Goal: Information Seeking & Learning: Check status

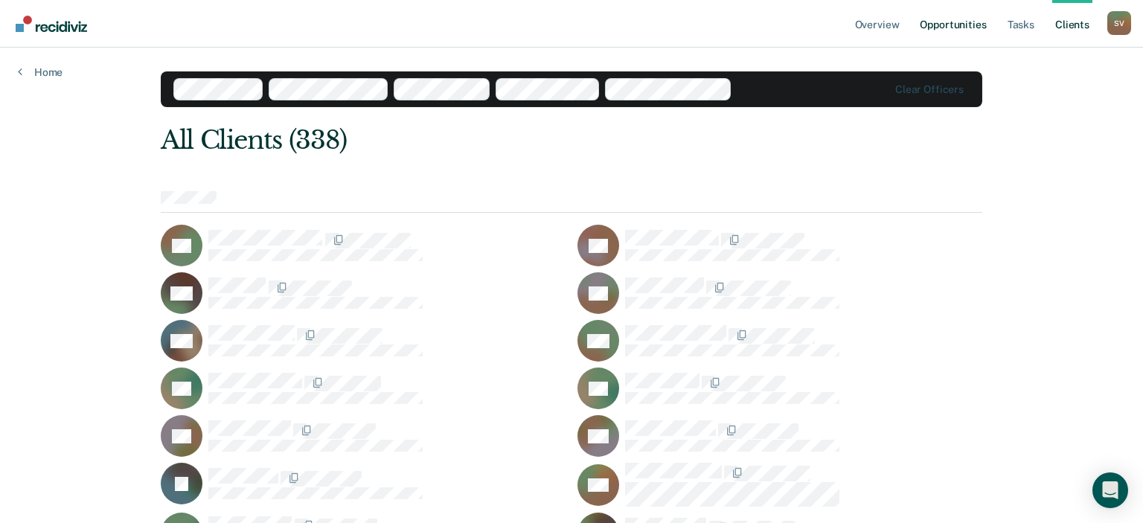
click at [957, 22] on link "Opportunities" at bounding box center [953, 24] width 72 height 48
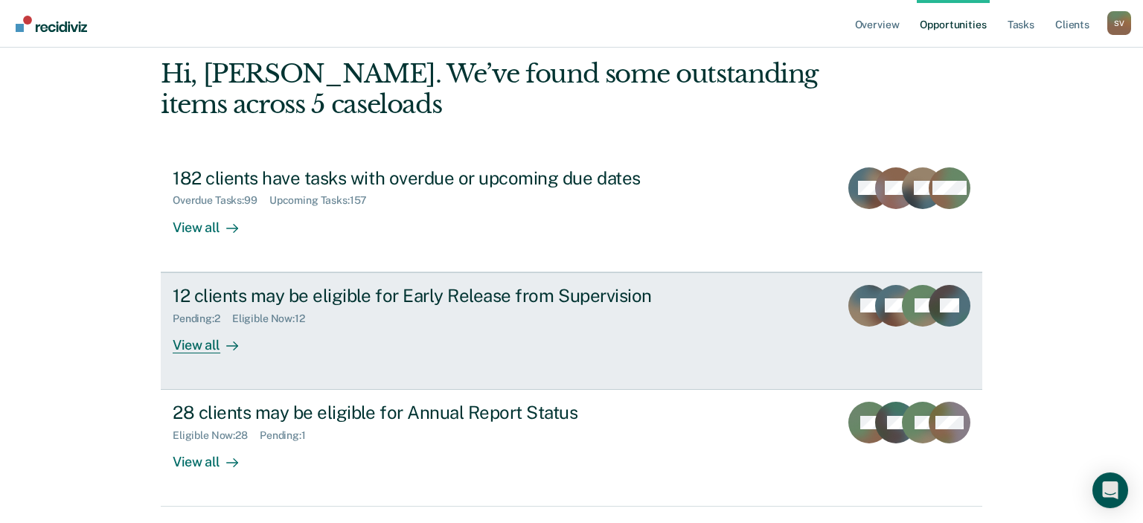
scroll to position [109, 0]
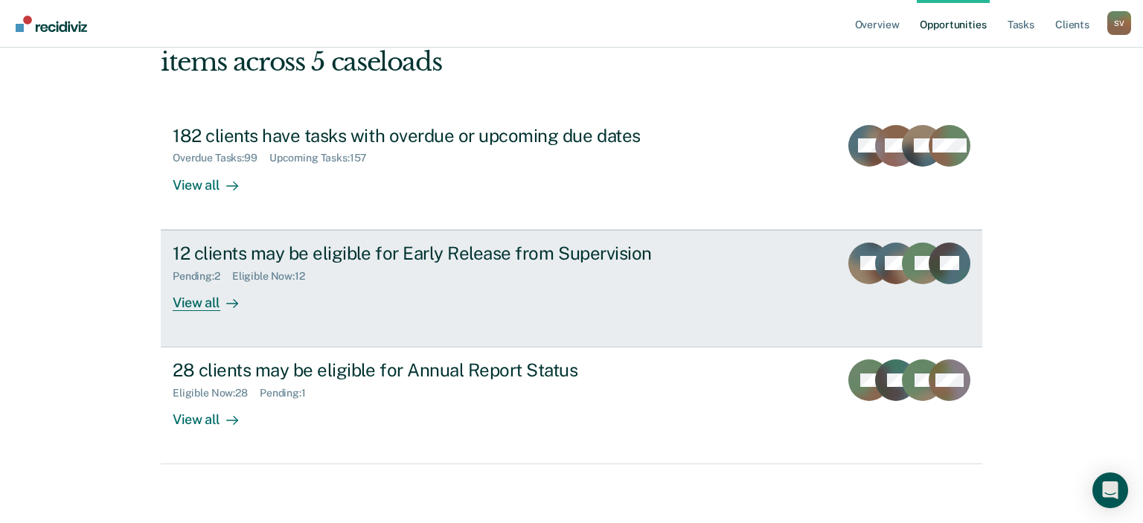
click at [200, 301] on div "View all" at bounding box center [214, 296] width 83 height 29
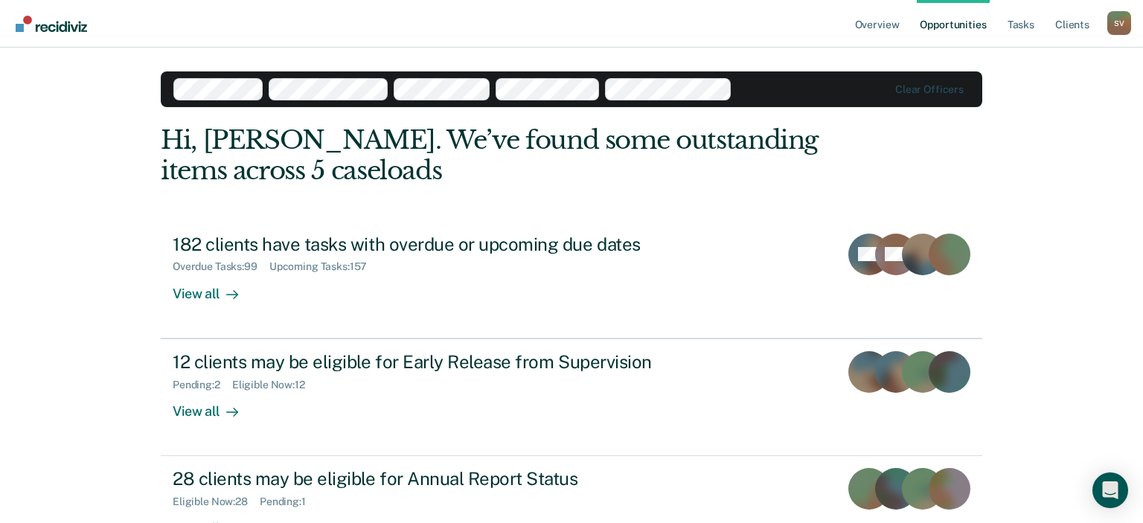
scroll to position [109, 0]
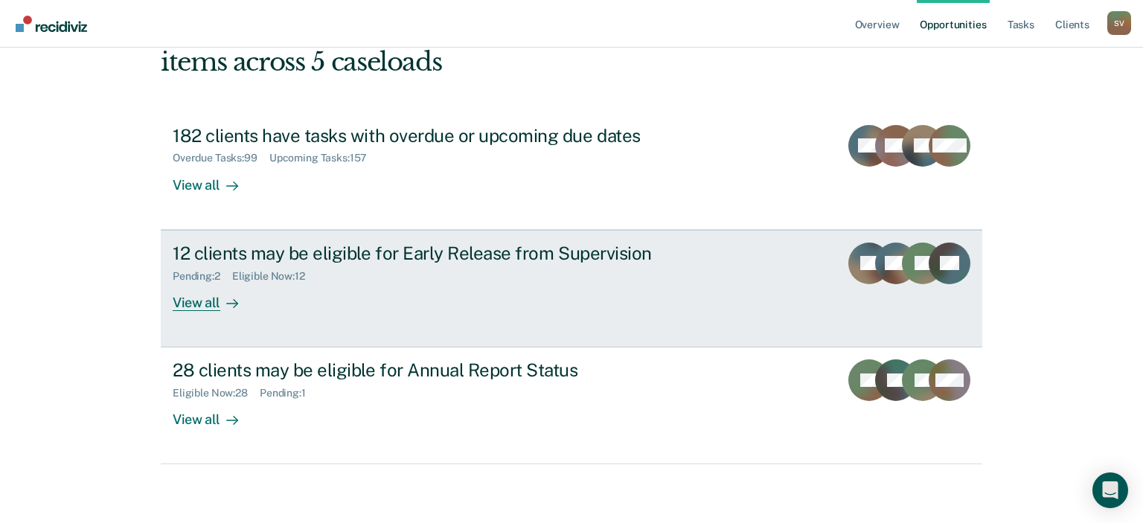
click at [213, 304] on div "View all" at bounding box center [214, 296] width 83 height 29
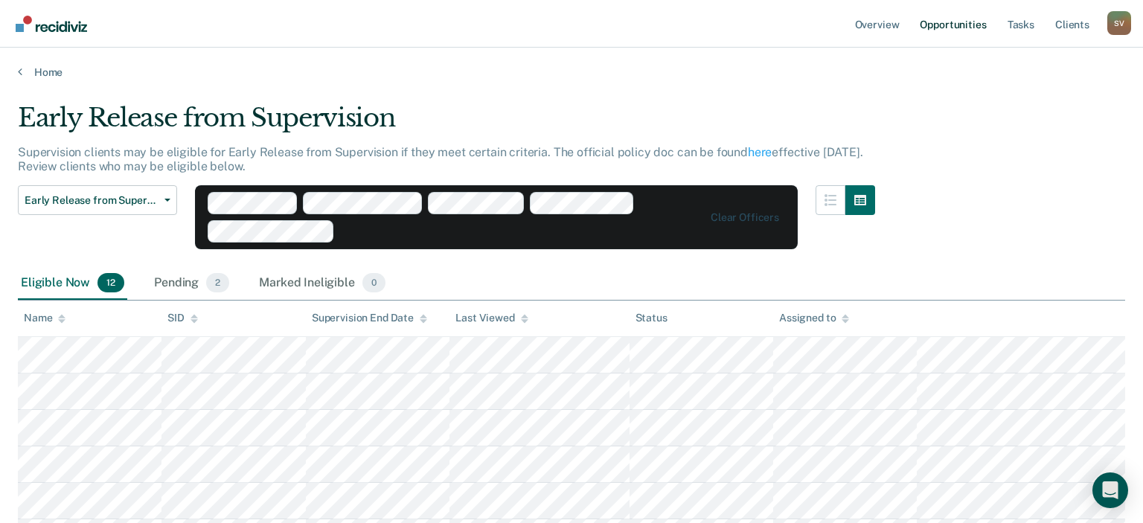
click at [959, 25] on link "Opportunities" at bounding box center [953, 24] width 72 height 48
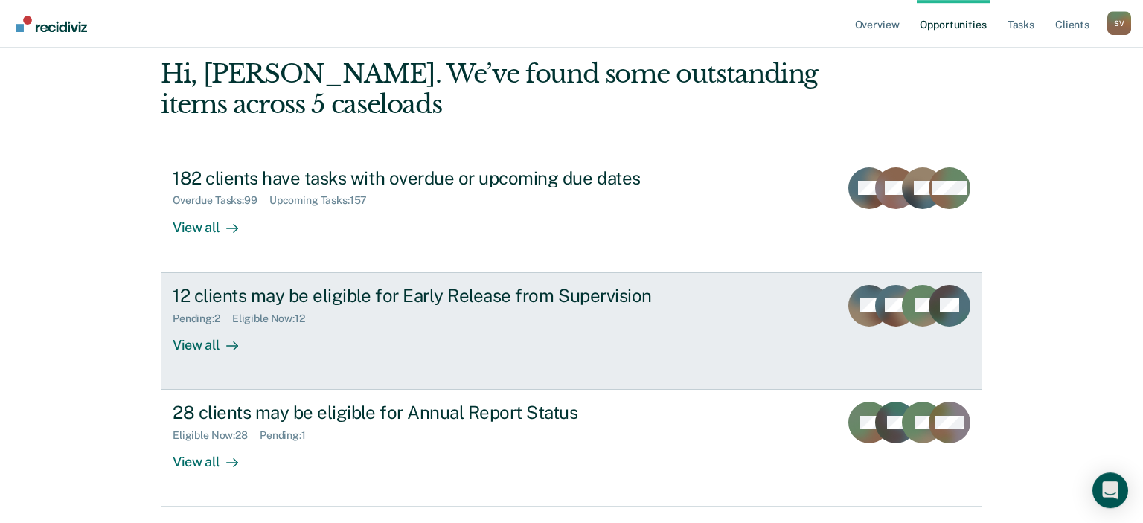
scroll to position [109, 0]
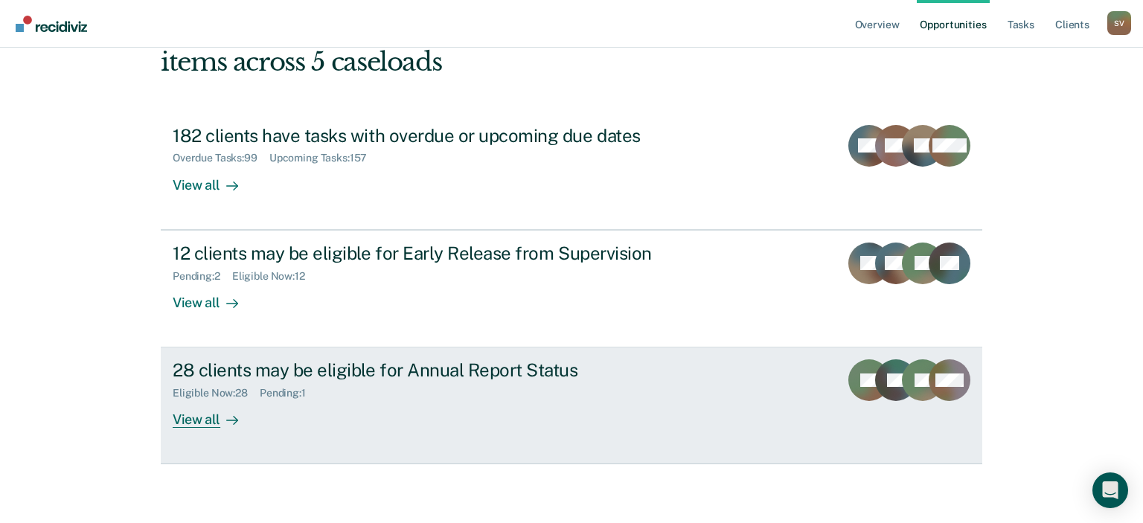
click at [299, 376] on div "28 clients may be eligible for Annual Report Status" at bounding box center [434, 370] width 522 height 22
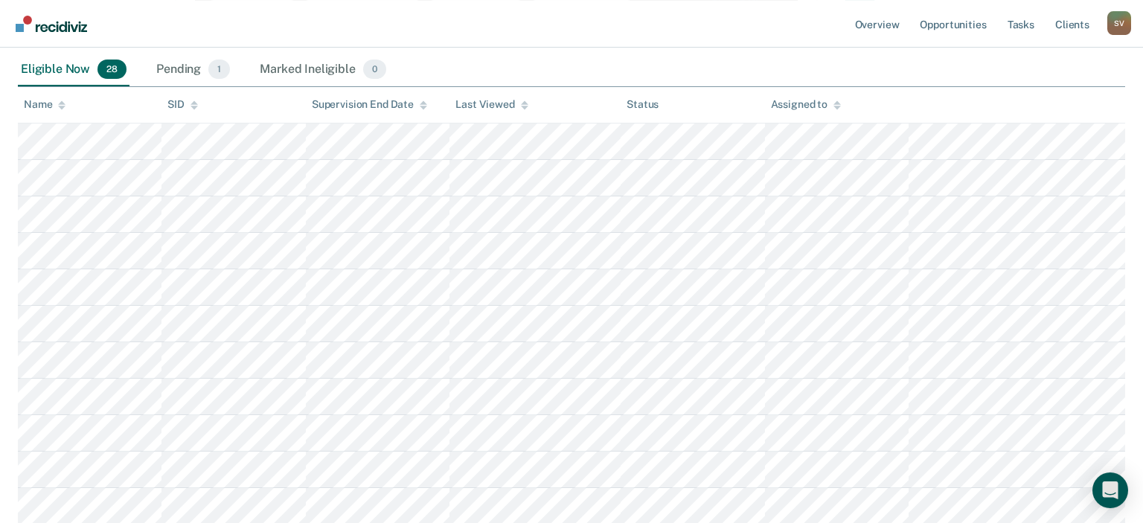
scroll to position [281, 0]
